Goal: Check status

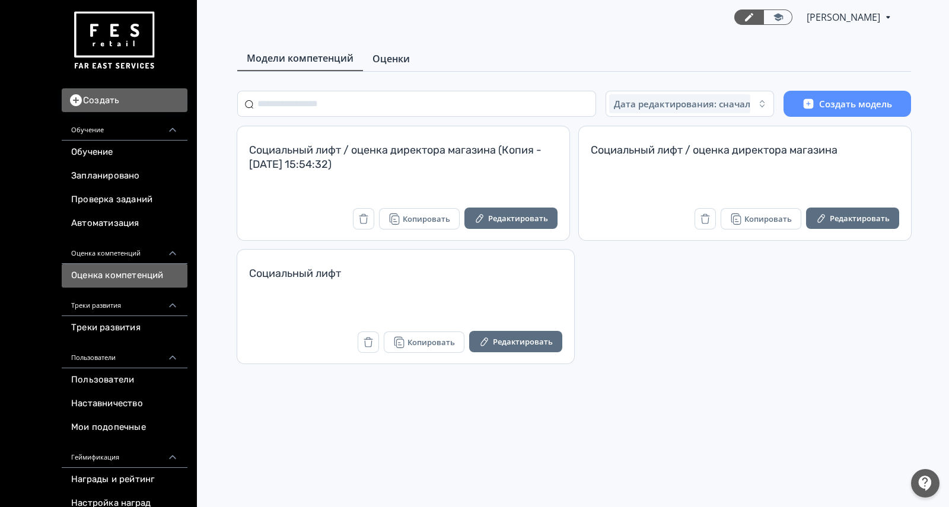
click at [381, 63] on span "Оценки" at bounding box center [390, 59] width 37 height 14
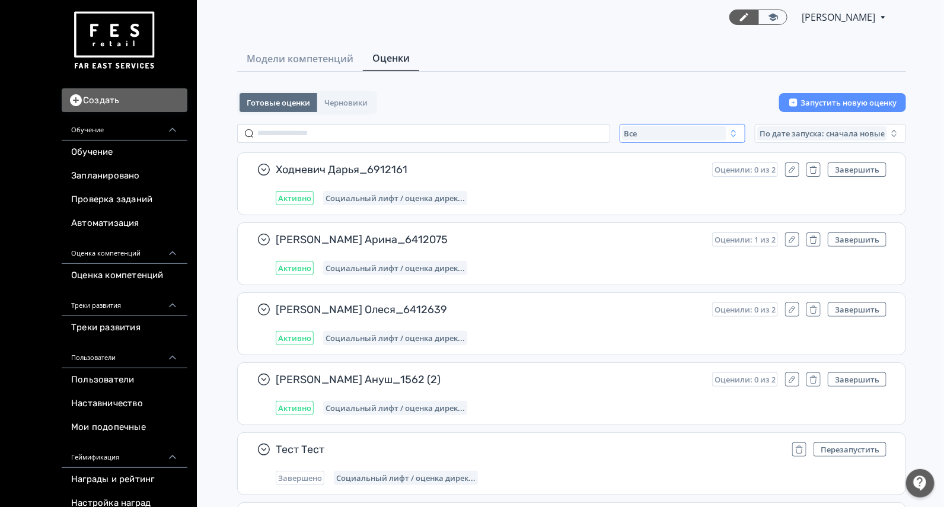
click at [655, 132] on div "Все" at bounding box center [674, 133] width 104 height 14
click at [652, 185] on span "Активные" at bounding box center [656, 182] width 43 height 12
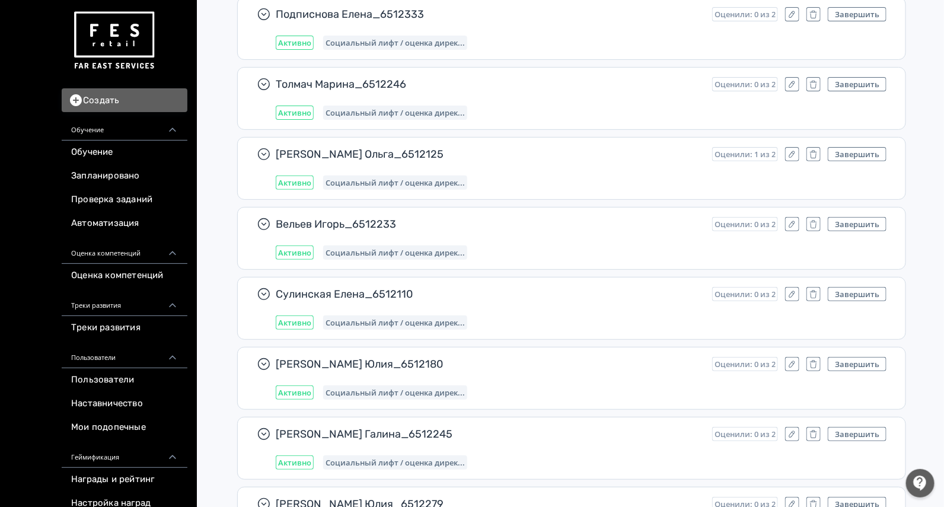
scroll to position [10294, 0]
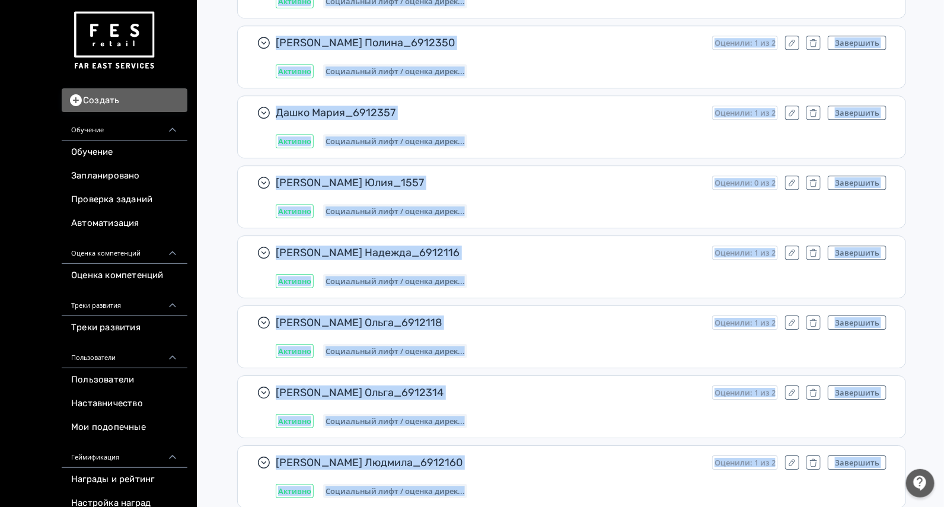
drag, startPoint x: 943, startPoint y: 368, endPoint x: 948, endPoint y: 536, distance: 168.5
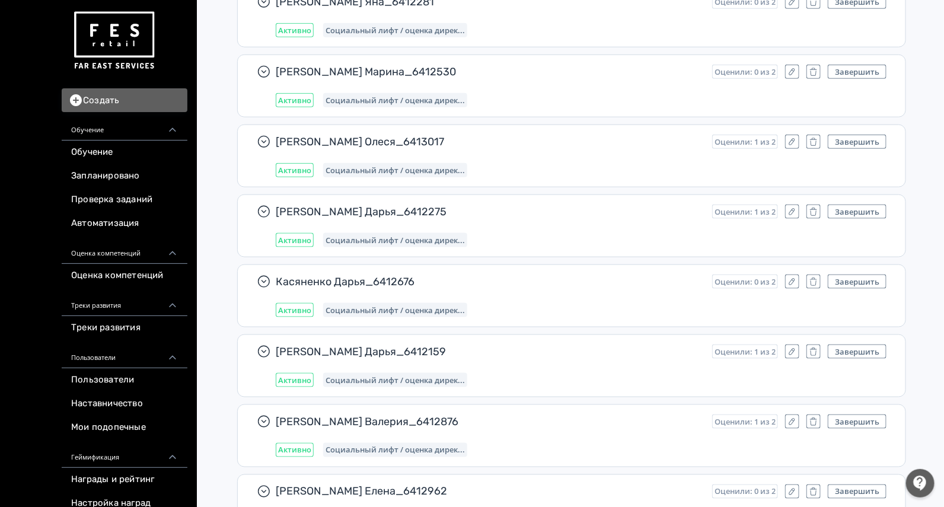
scroll to position [19029, 0]
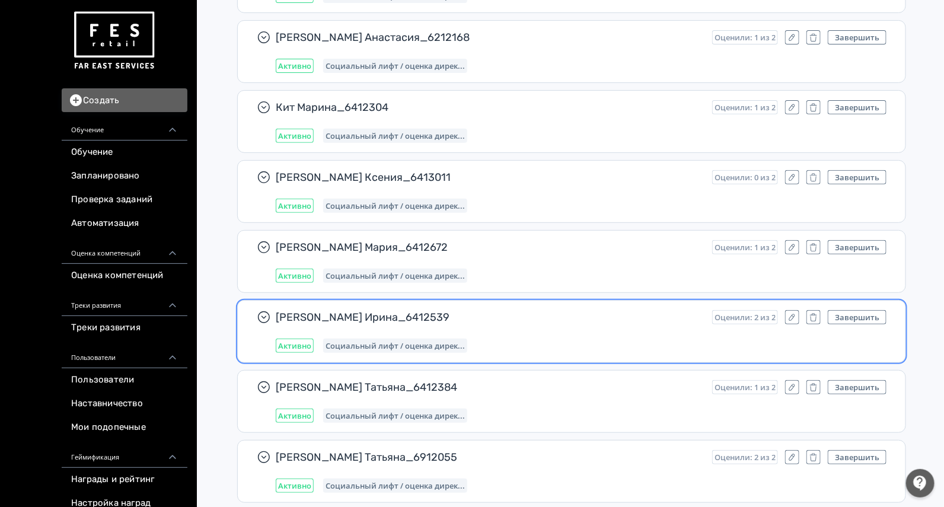
click at [557, 310] on span "[PERSON_NAME] Ирина_6412539" at bounding box center [489, 317] width 427 height 14
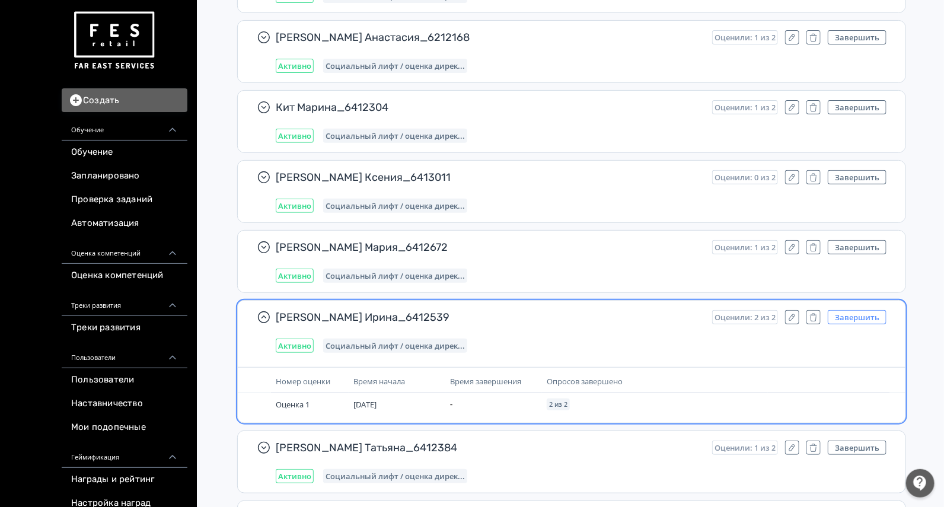
click at [855, 310] on button "Завершить" at bounding box center [857, 317] width 59 height 14
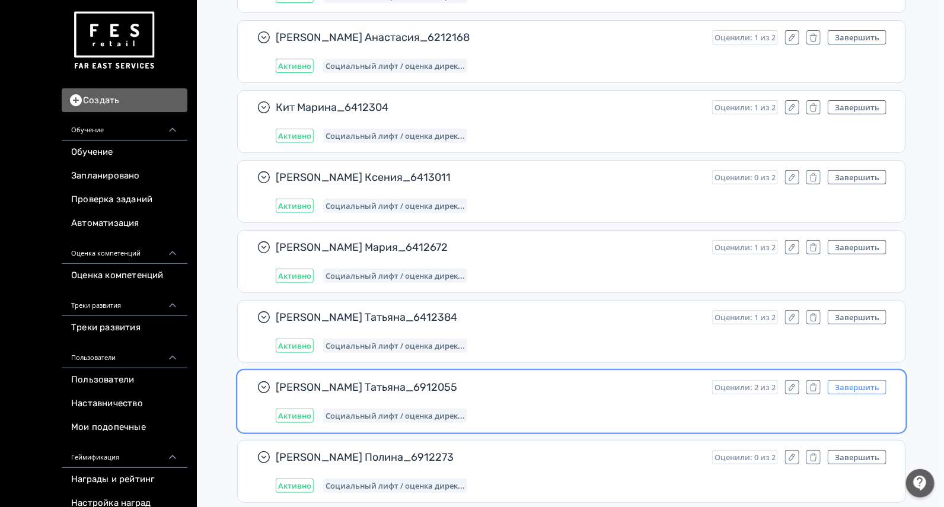
click at [851, 380] on button "Завершить" at bounding box center [857, 387] width 59 height 14
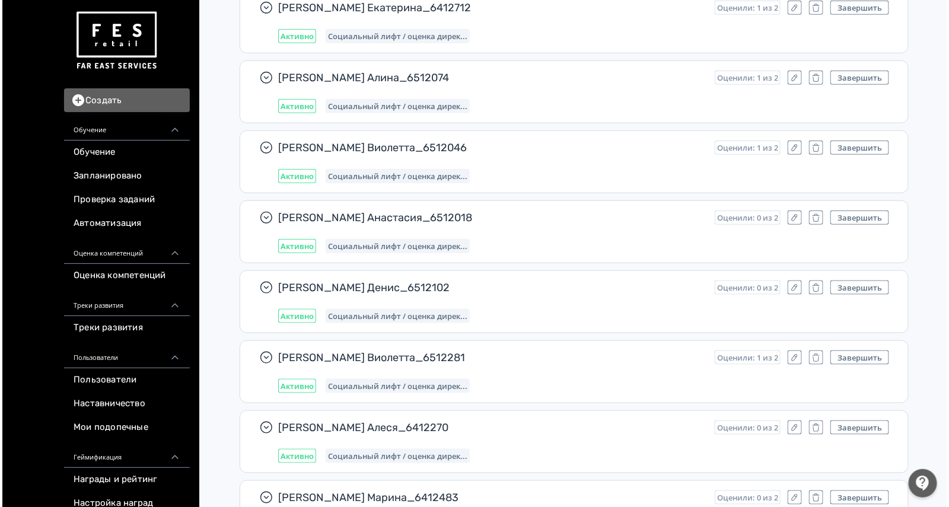
scroll to position [0, 0]
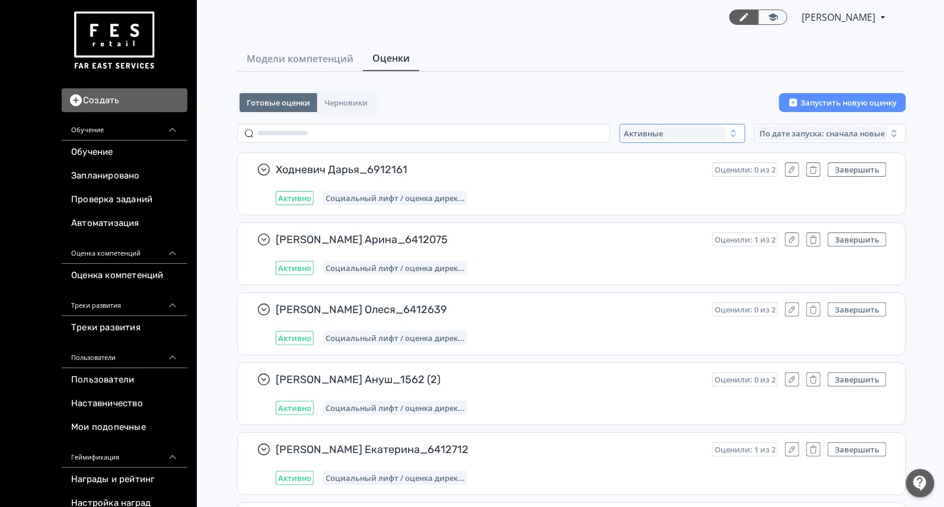
click at [639, 136] on span "Активные" at bounding box center [644, 133] width 39 height 9
click at [653, 199] on span "Завершенные" at bounding box center [666, 204] width 62 height 12
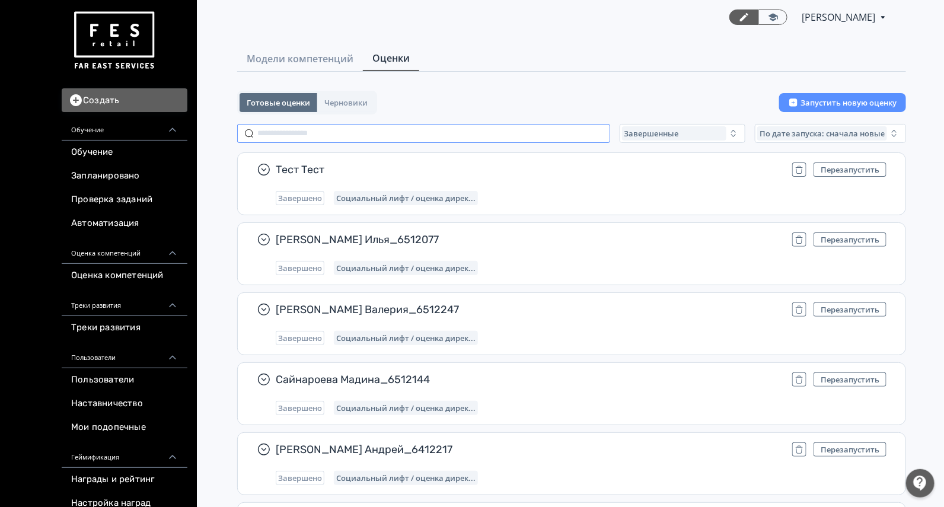
click at [313, 125] on input "text" at bounding box center [423, 133] width 373 height 19
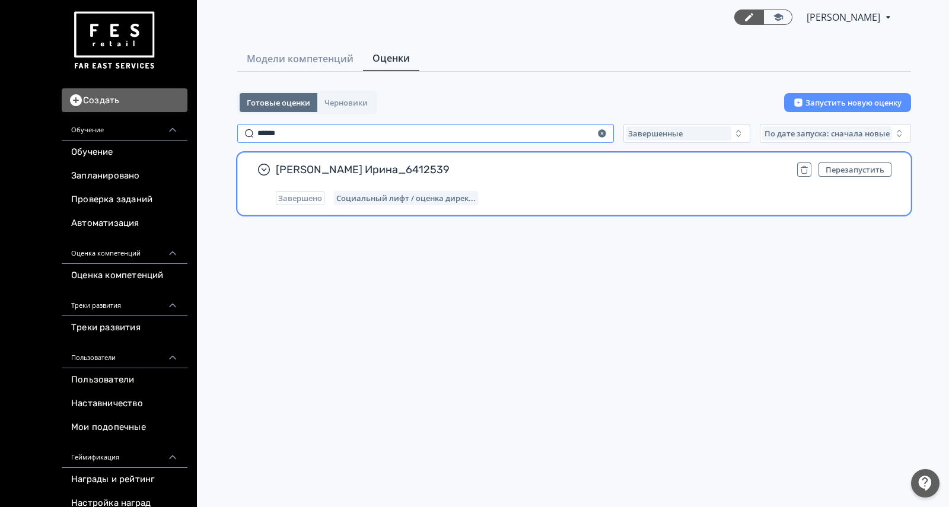
type input "******"
click at [524, 173] on span "[PERSON_NAME] Ирина_6412539" at bounding box center [532, 170] width 512 height 14
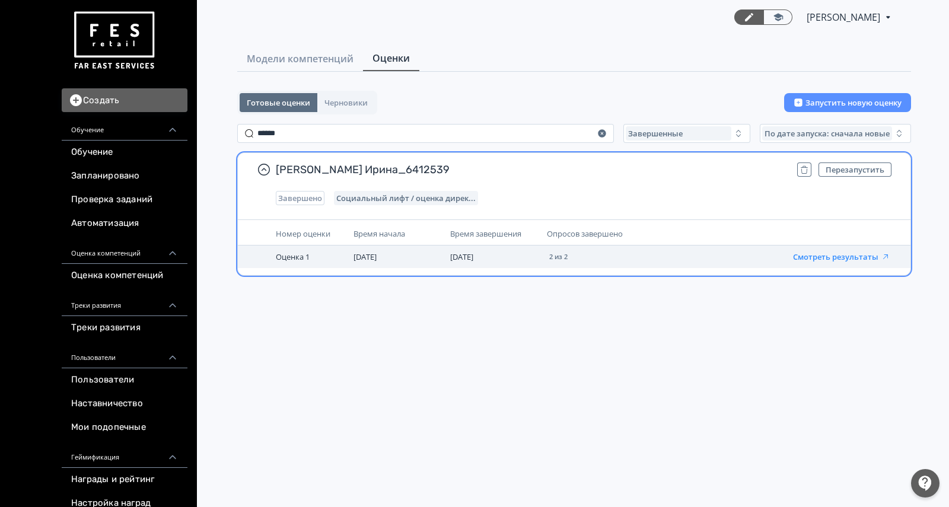
click at [829, 259] on button "Смотреть результаты" at bounding box center [841, 256] width 97 height 9
